Goal: Complete application form

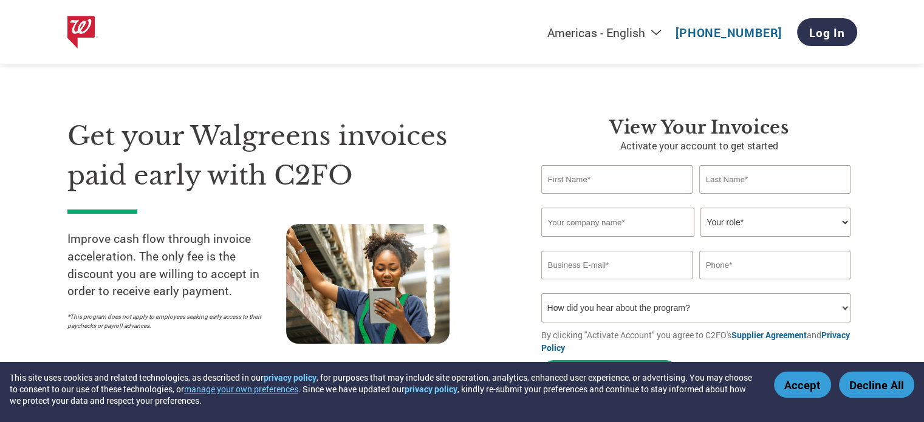
click at [642, 179] on input "text" at bounding box center [617, 179] width 152 height 29
type input "Equinox"
click at [808, 170] on input "text" at bounding box center [775, 179] width 152 height 29
type input "Payments"
click at [662, 230] on input "text" at bounding box center [617, 222] width 153 height 29
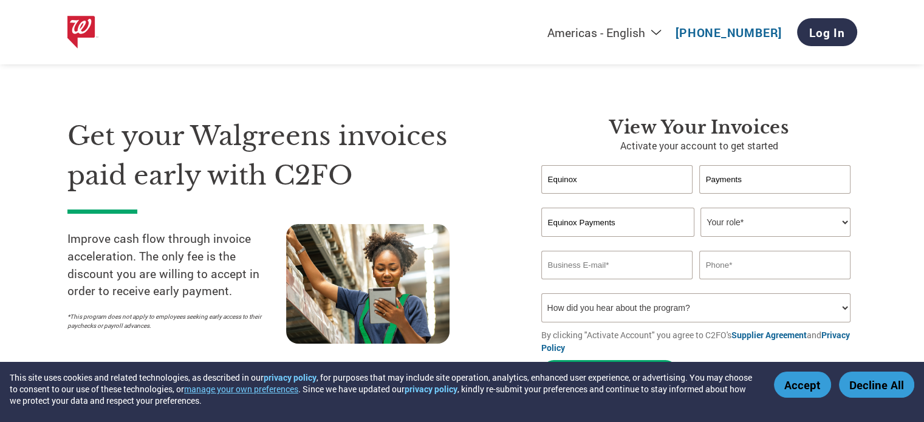
type input "Equinox Payments"
click at [844, 227] on select "Your role* CFO Controller Credit Manager Finance Director Treasurer CEO Preside…" at bounding box center [776, 222] width 150 height 29
select select "ACCOUNTING"
click at [701, 208] on select "Your role* CFO Controller Credit Manager Finance Director Treasurer CEO Preside…" at bounding box center [776, 222] width 150 height 29
click at [624, 264] on input "email" at bounding box center [617, 265] width 152 height 29
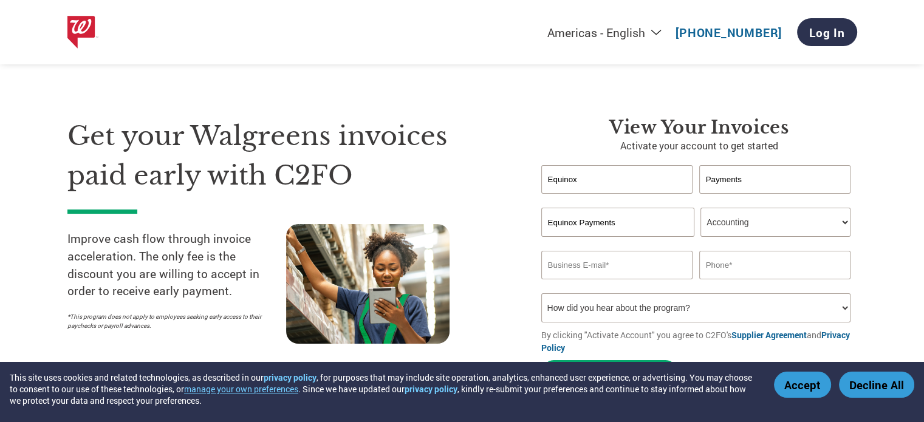
click at [647, 272] on input "email" at bounding box center [617, 265] width 152 height 29
paste input "ARInfo@equinoxpayments.com"
type input "ARInfo@equinoxpayments.com"
click at [754, 272] on input "text" at bounding box center [775, 265] width 152 height 29
click at [750, 312] on select "How did you hear about the program? Received a letter Email Social Media Online…" at bounding box center [696, 308] width 310 height 29
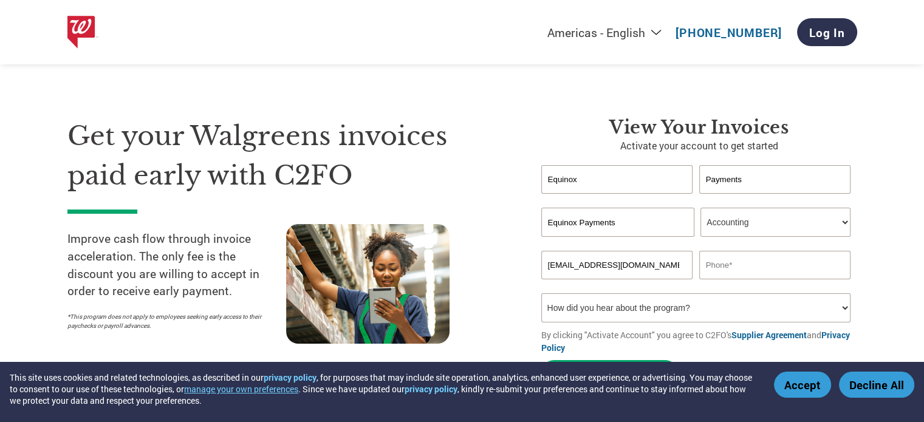
select select "Received a Letter"
click at [541, 294] on select "How did you hear about the program? Received a letter Email Social Media Online…" at bounding box center [696, 308] width 310 height 29
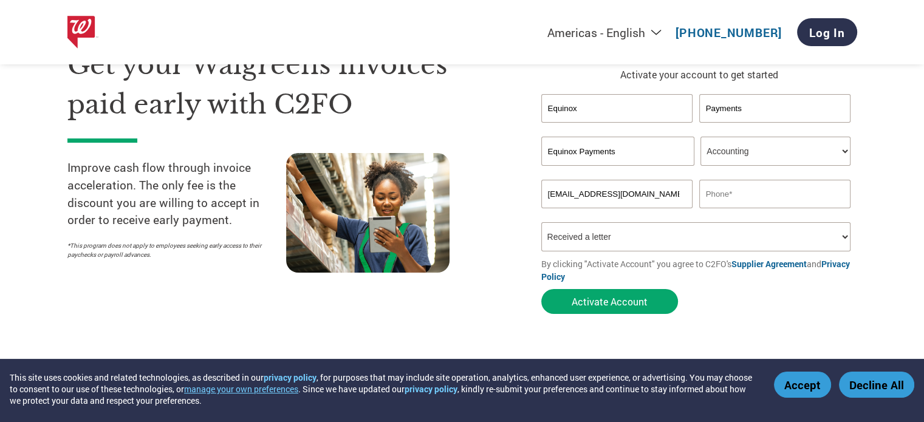
scroll to position [82, 0]
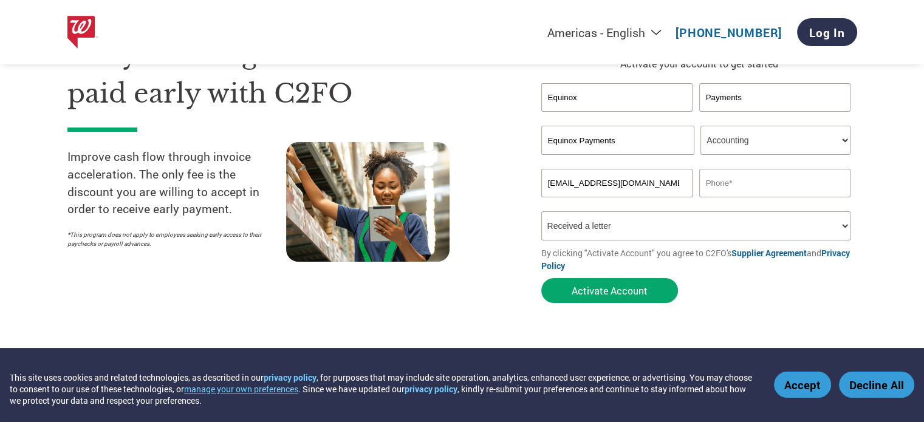
click at [737, 187] on input "text" at bounding box center [775, 183] width 152 height 29
paste input "480.551.7800"
click at [723, 182] on input "480.551.7800" at bounding box center [775, 183] width 152 height 29
type input "480-551-7800"
click at [648, 297] on button "Activate Account" at bounding box center [609, 290] width 137 height 25
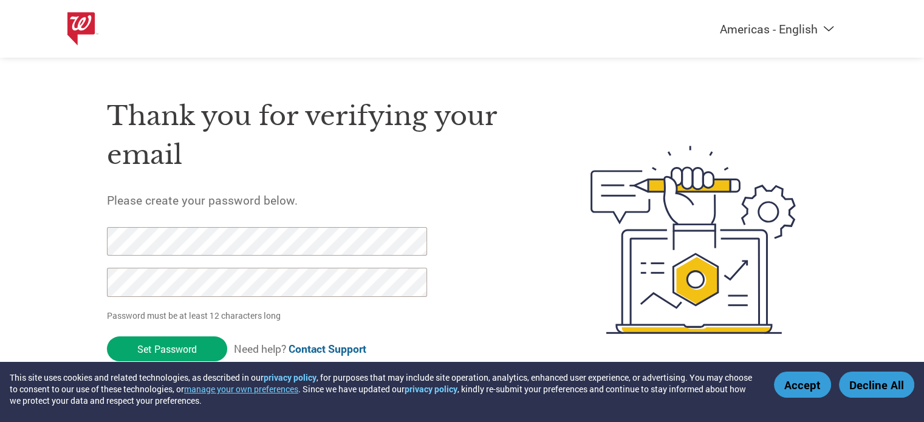
click at [336, 155] on h1 "Thank you for verifying your email" at bounding box center [320, 136] width 427 height 78
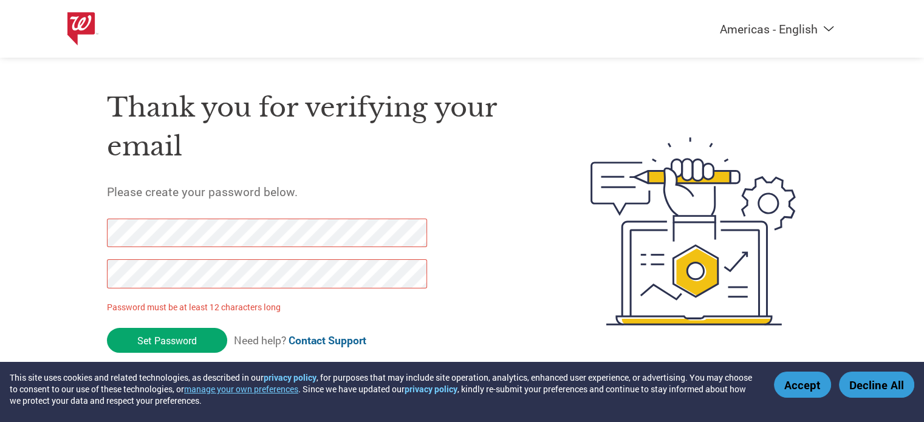
drag, startPoint x: 141, startPoint y: 340, endPoint x: 0, endPoint y: 233, distance: 176.6
click at [0, 233] on div "Americas - English Américas - Español [GEOGRAPHIC_DATA] - Português Amériques -…" at bounding box center [462, 182] width 924 height 383
click at [214, 289] on div at bounding box center [260, 260] width 307 height 82
click at [0, 270] on div "Americas - English Américas - Español [GEOGRAPHIC_DATA] - Português Amériques -…" at bounding box center [462, 182] width 924 height 383
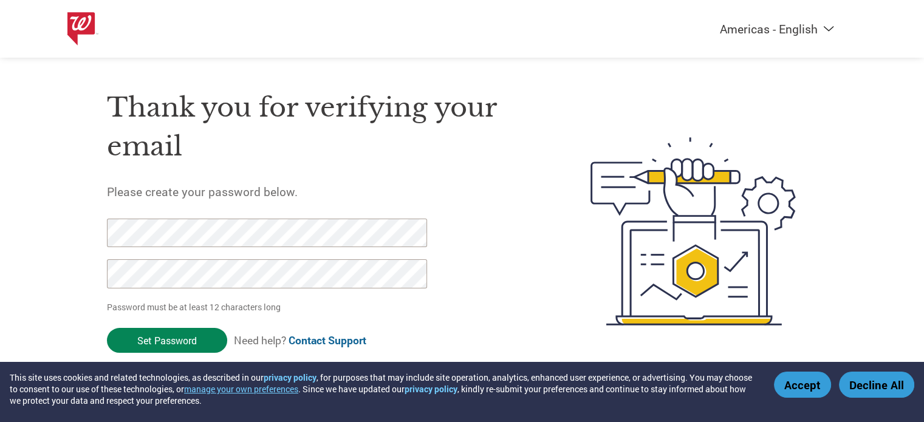
click at [127, 341] on input "Set Password" at bounding box center [167, 340] width 120 height 25
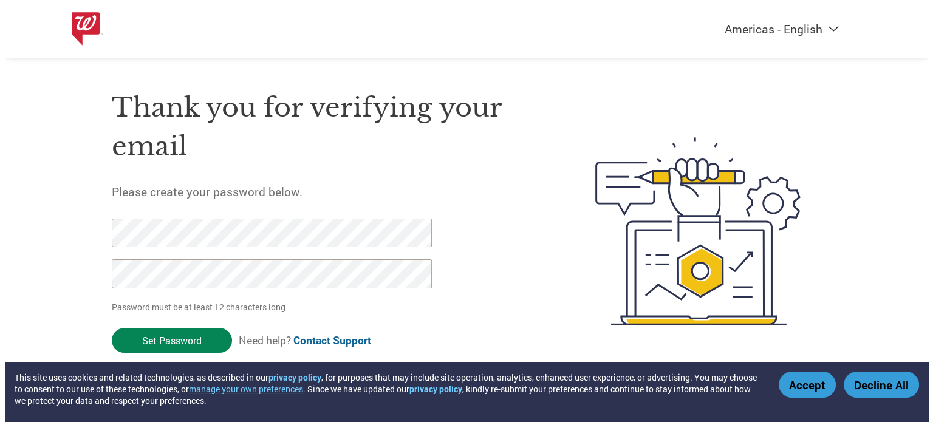
scroll to position [0, 0]
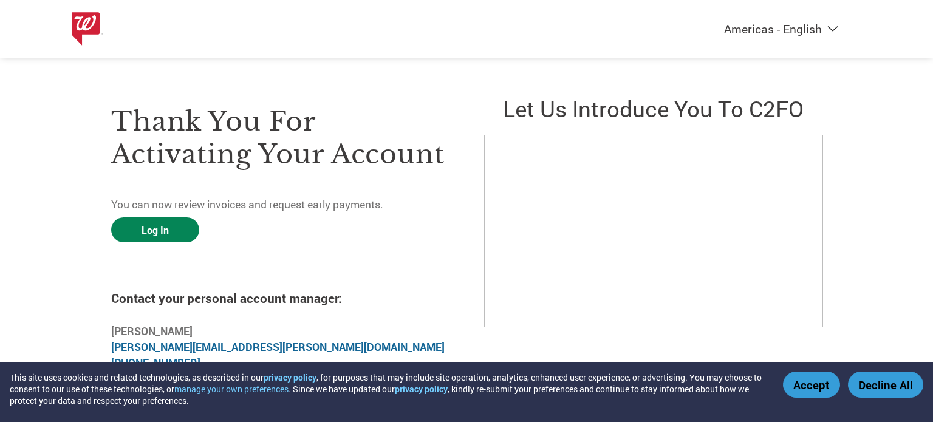
click at [170, 227] on link "Log In" at bounding box center [155, 230] width 88 height 25
